Goal: Information Seeking & Learning: Learn about a topic

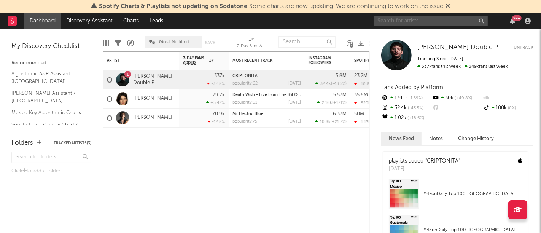
click at [429, 21] on input "text" at bounding box center [431, 21] width 114 height 10
type input "los nuevos ilegales"
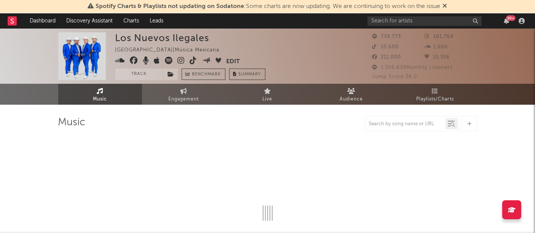
select select "6m"
